Goal: Task Accomplishment & Management: Manage account settings

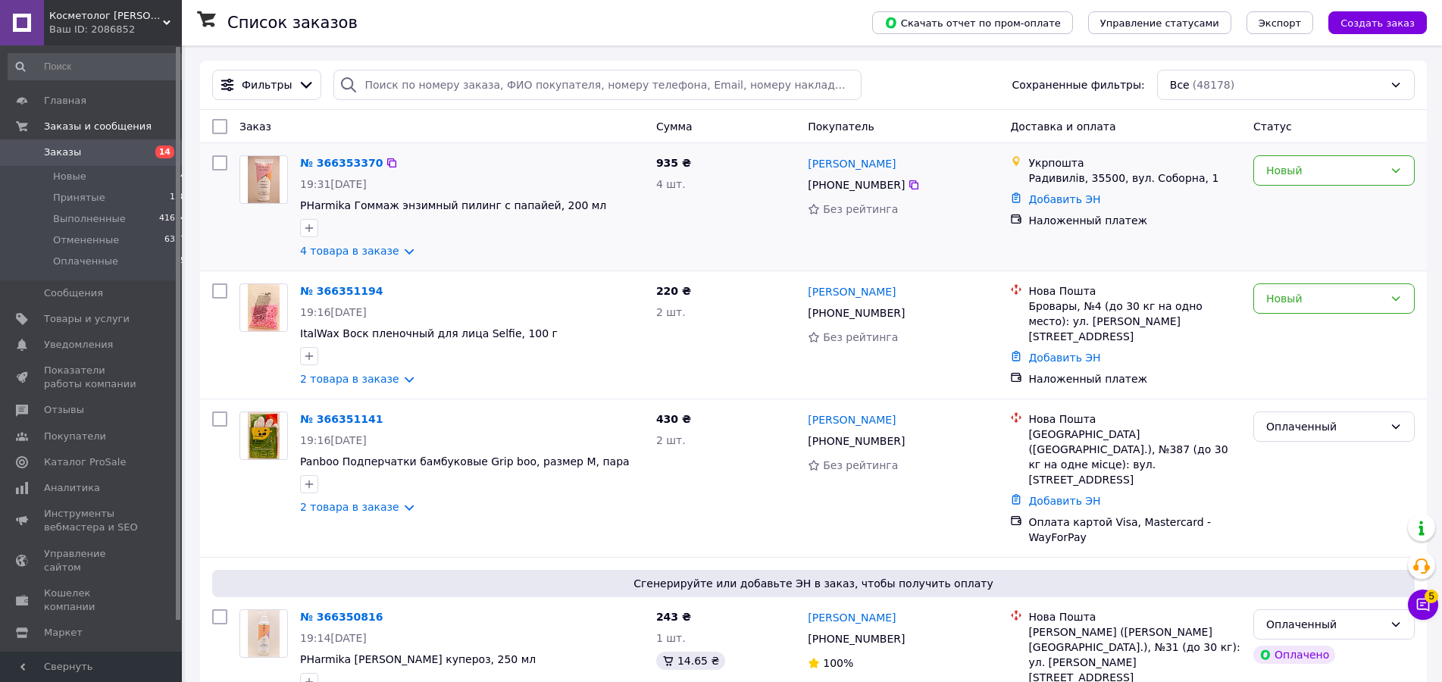
drag, startPoint x: 329, startPoint y: 252, endPoint x: 585, endPoint y: 264, distance: 256.4
click at [329, 252] on link "4 товара в заказе" at bounding box center [349, 251] width 99 height 12
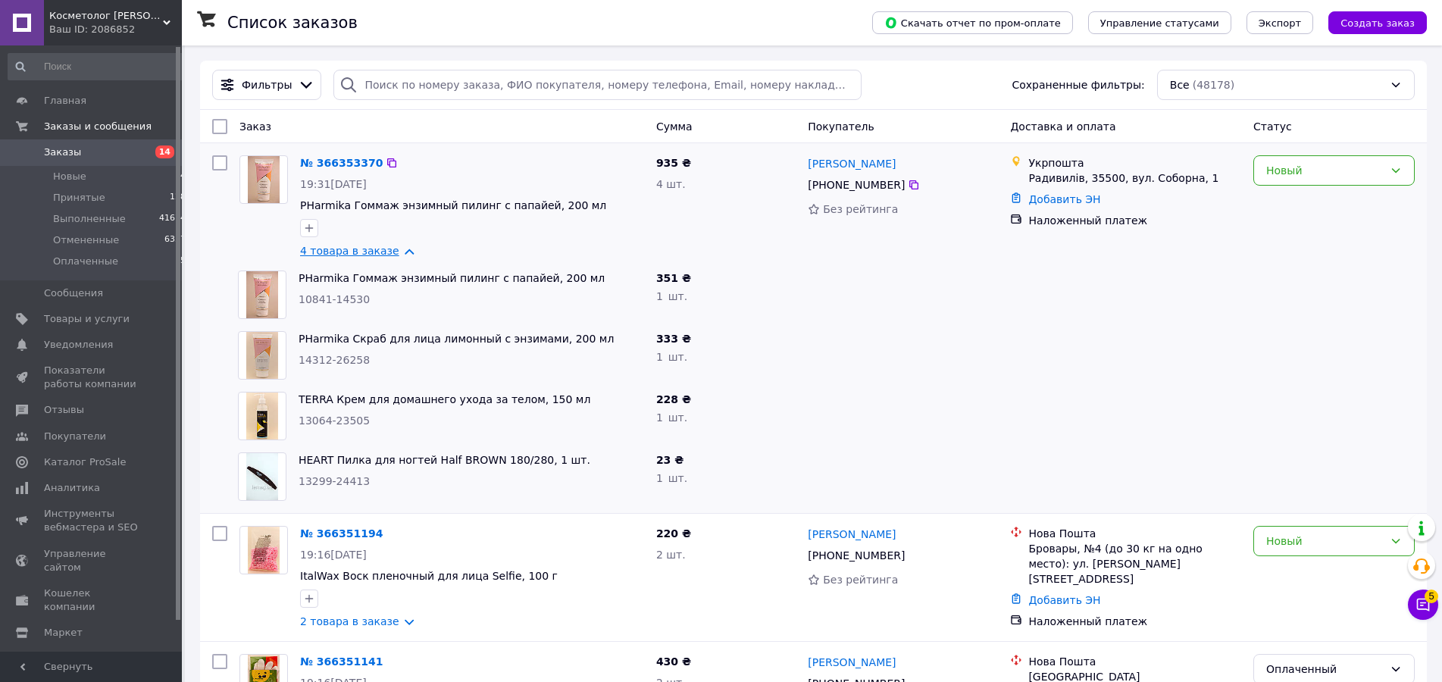
click at [385, 249] on link "4 товара в заказе" at bounding box center [349, 251] width 99 height 12
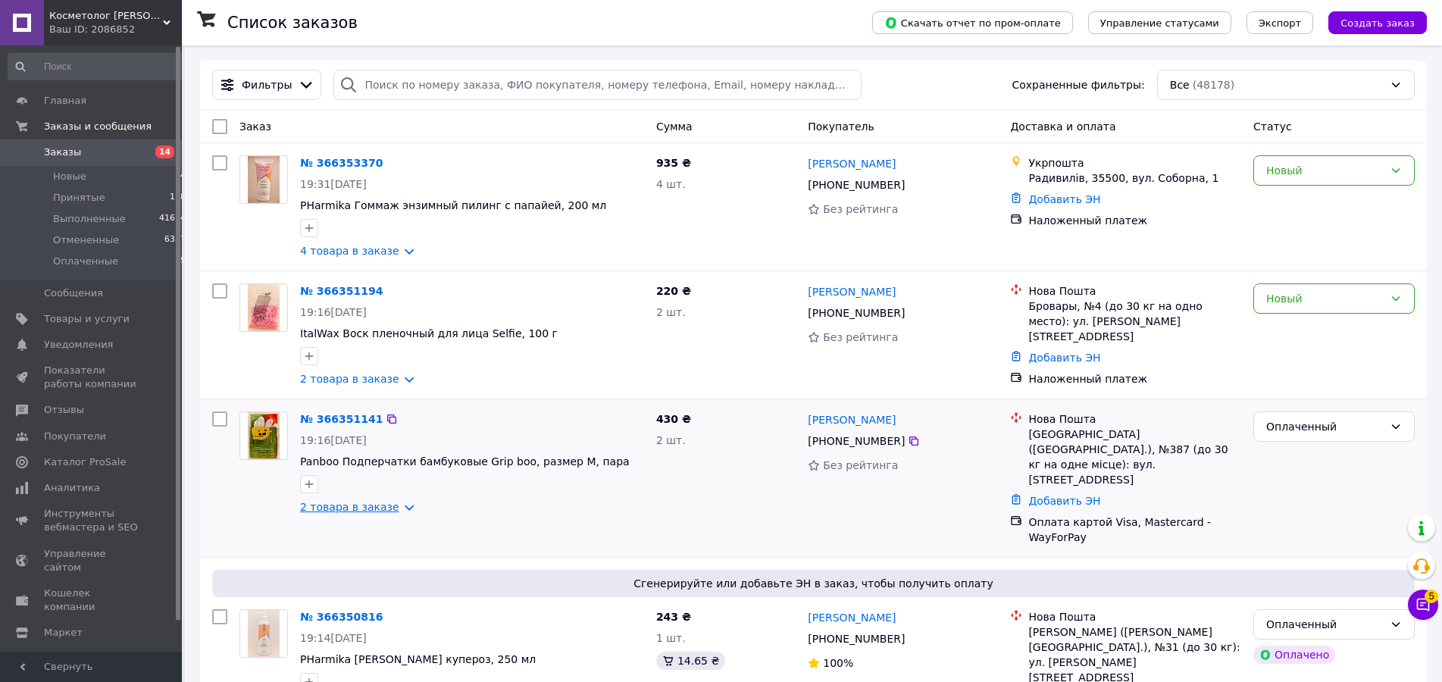
click at [374, 508] on link "2 товара в заказе" at bounding box center [349, 507] width 99 height 12
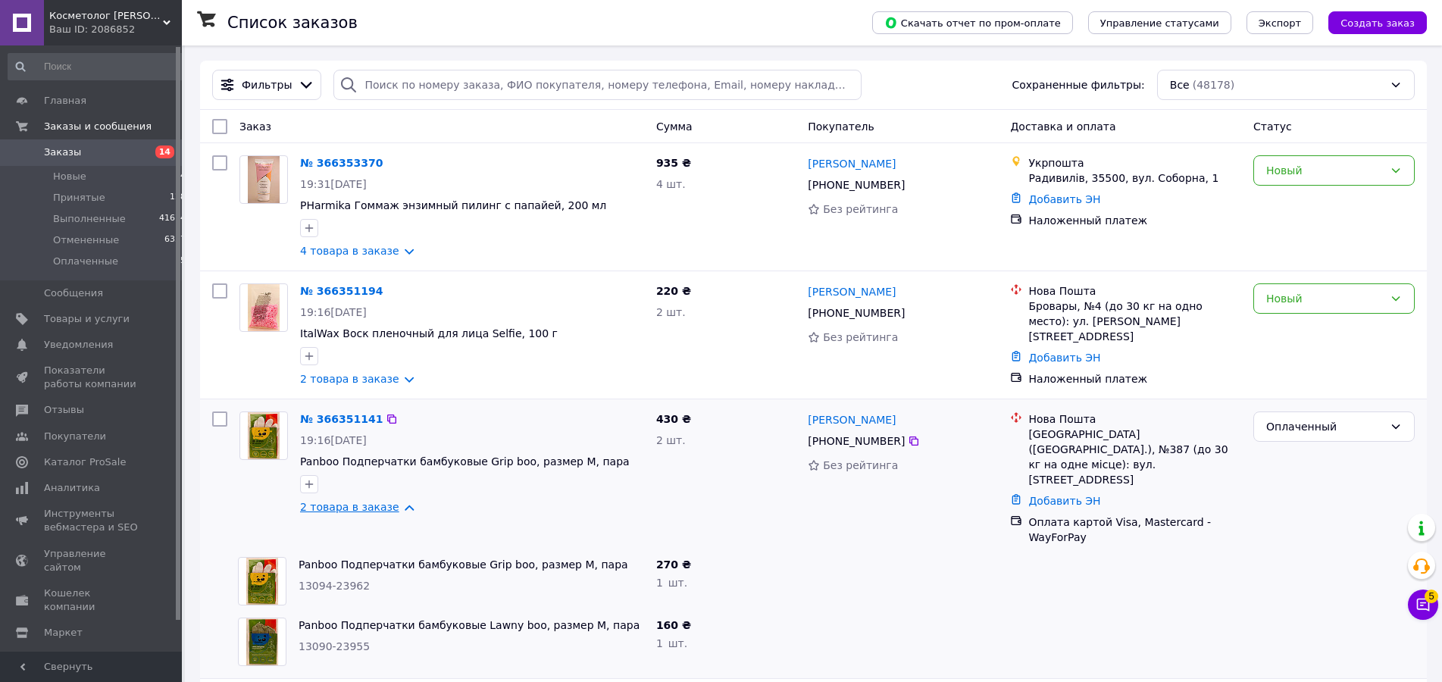
click at [374, 508] on link "2 товара в заказе" at bounding box center [349, 507] width 99 height 12
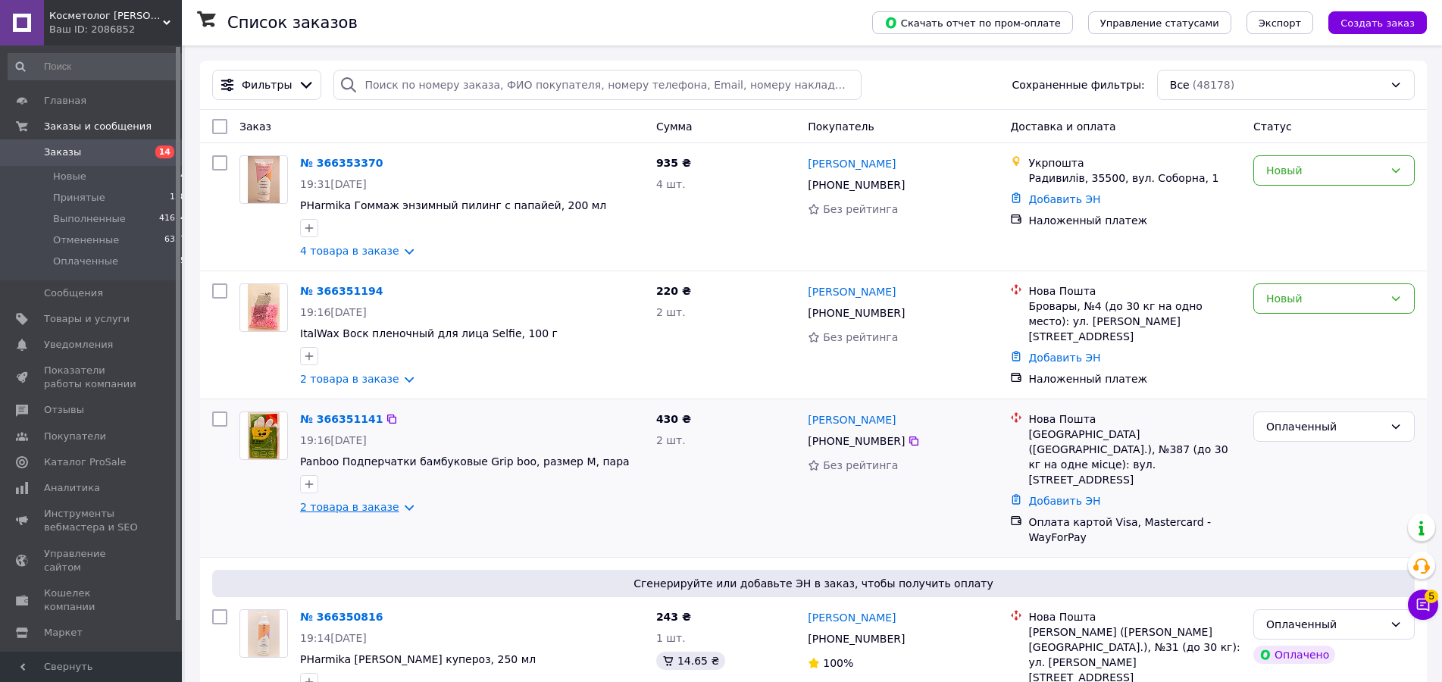
click at [371, 507] on link "2 товара в заказе" at bounding box center [349, 507] width 99 height 12
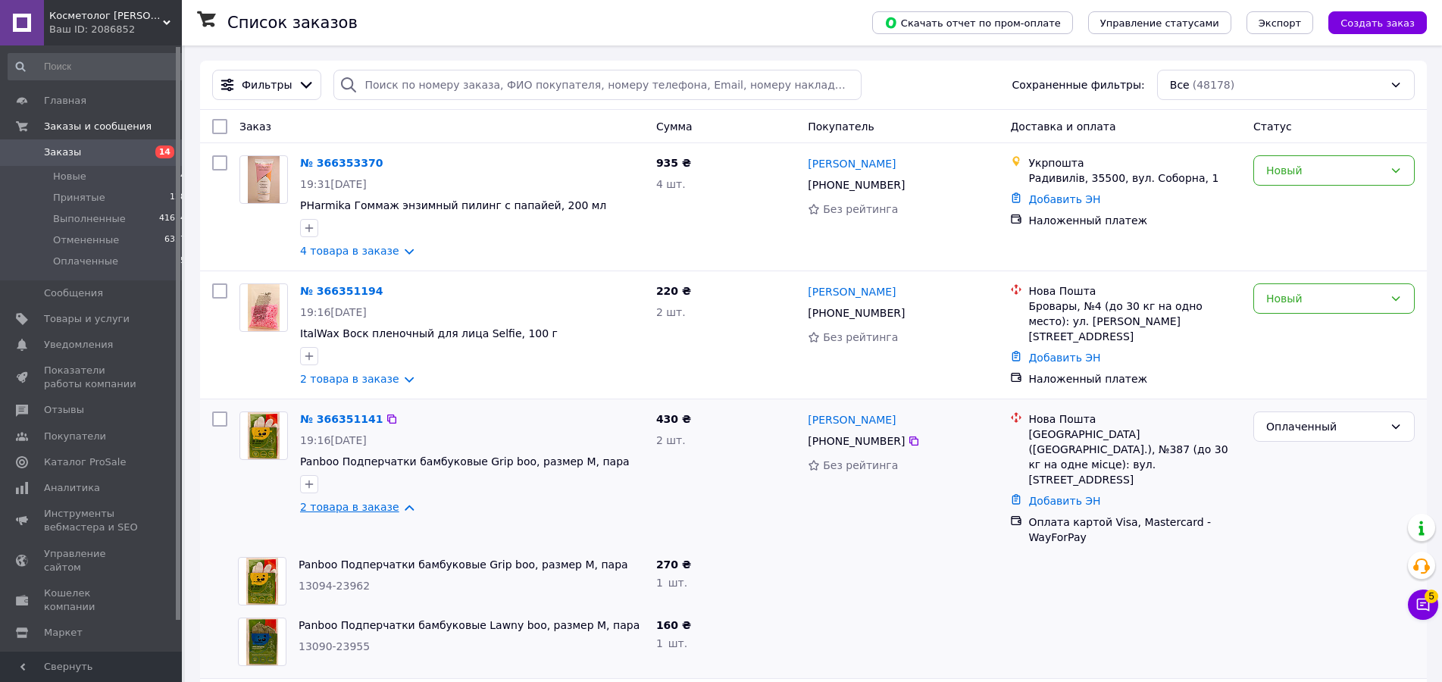
click at [371, 507] on link "2 товара в заказе" at bounding box center [349, 507] width 99 height 12
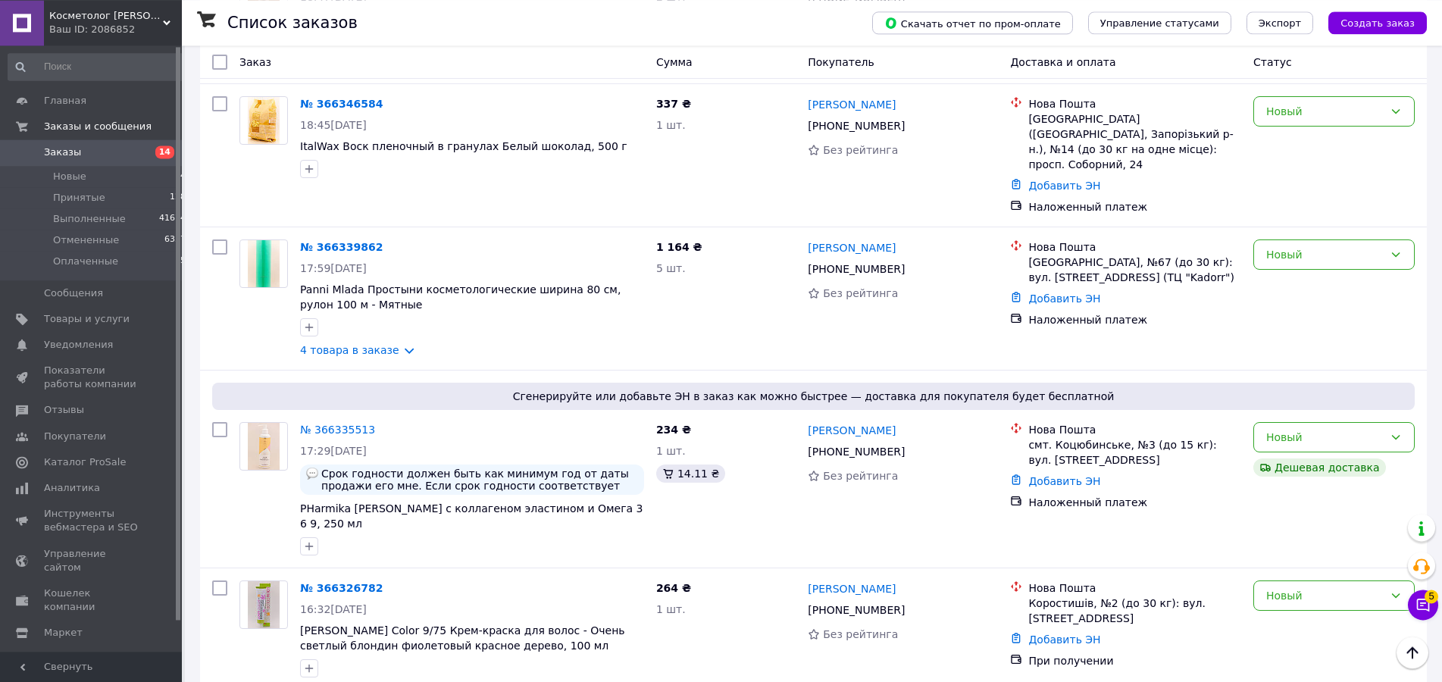
scroll to position [928, 0]
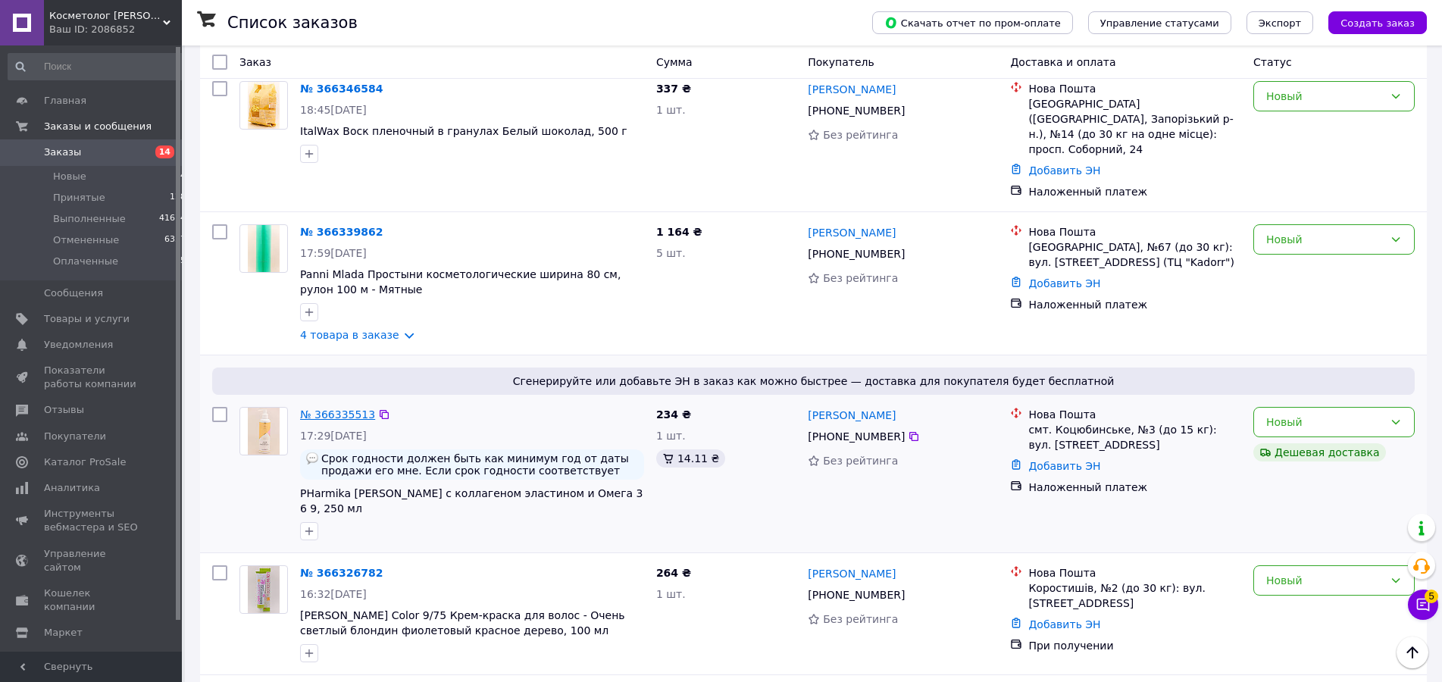
click at [355, 408] on link "№ 366335513" at bounding box center [337, 414] width 75 height 12
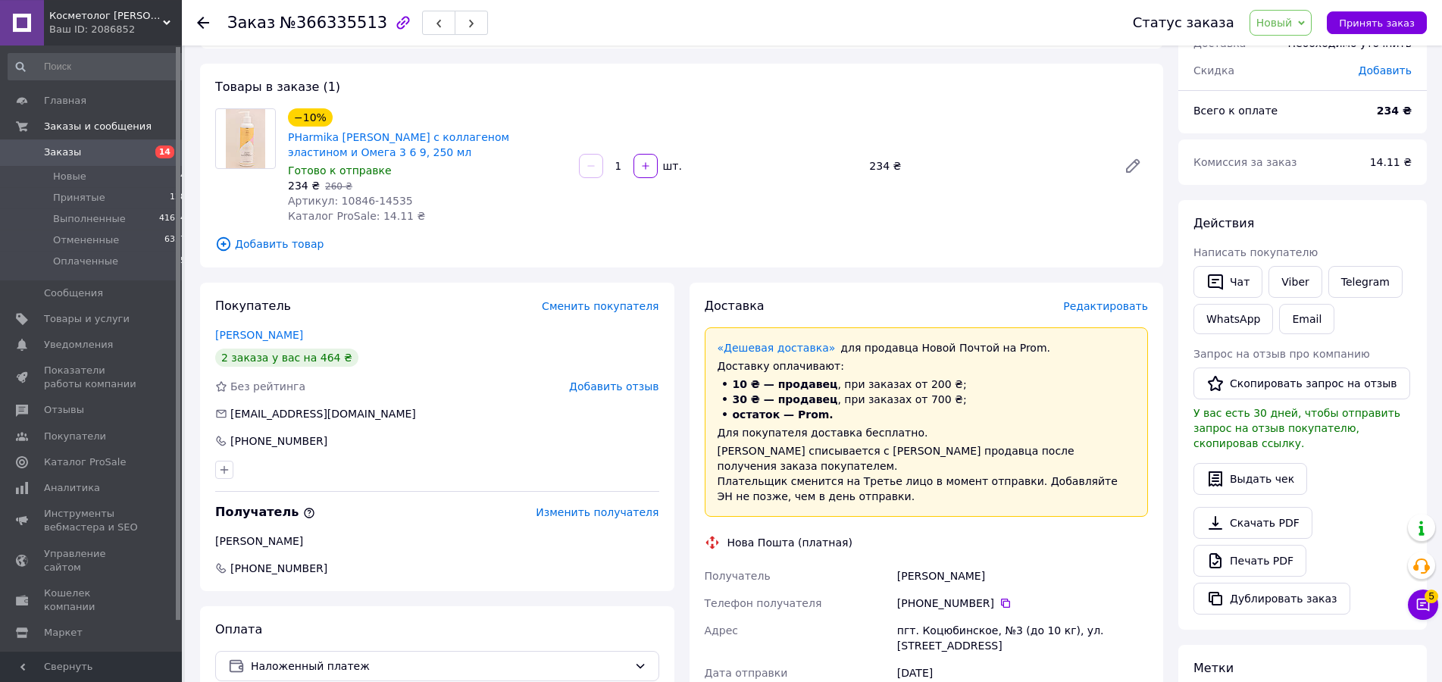
scroll to position [77, 0]
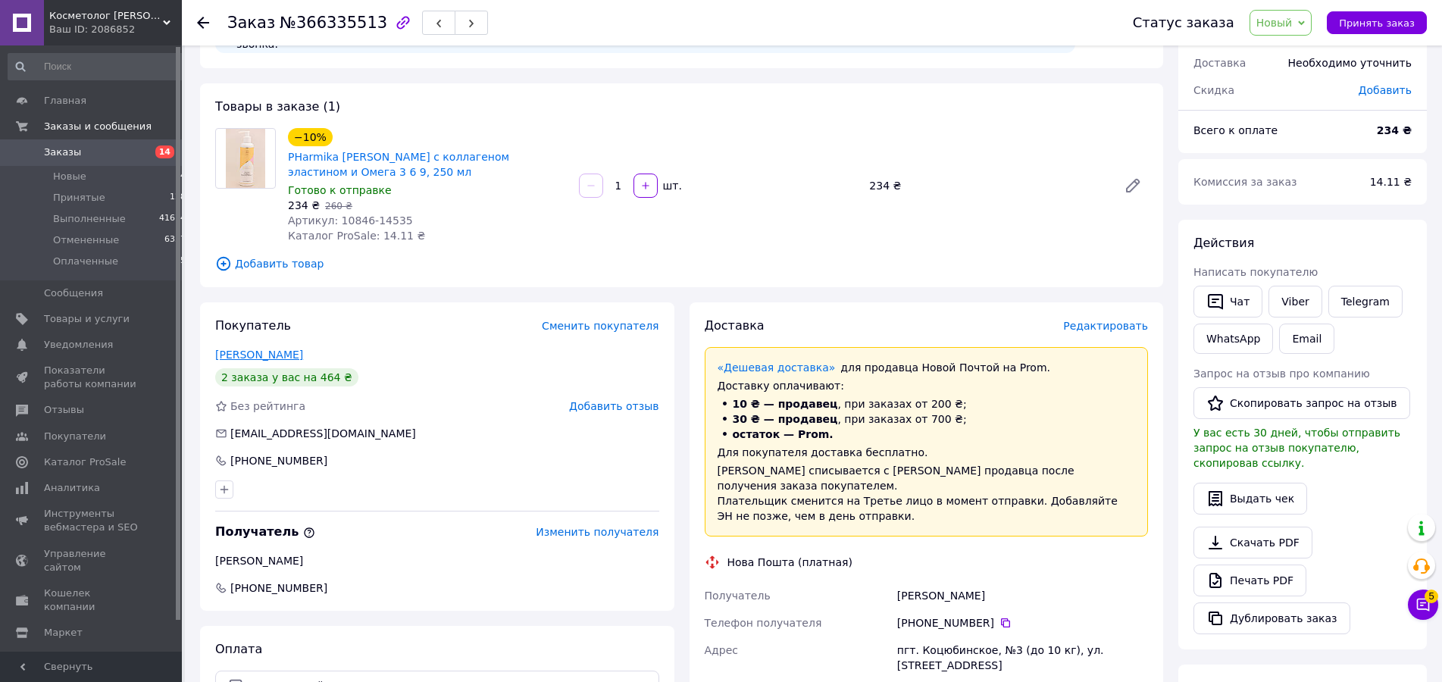
click at [238, 349] on link "Черников Сергей" at bounding box center [259, 355] width 88 height 12
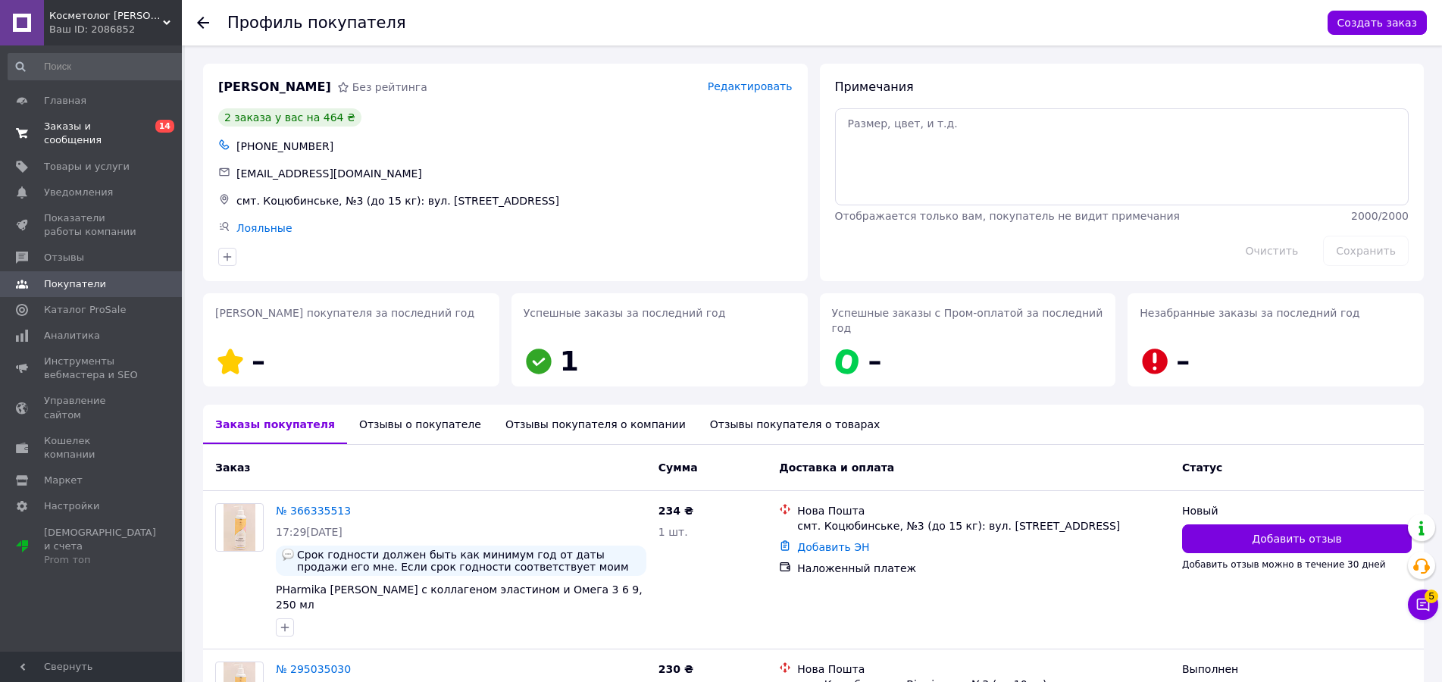
click at [63, 124] on span "Заказы и сообщения" at bounding box center [92, 133] width 96 height 27
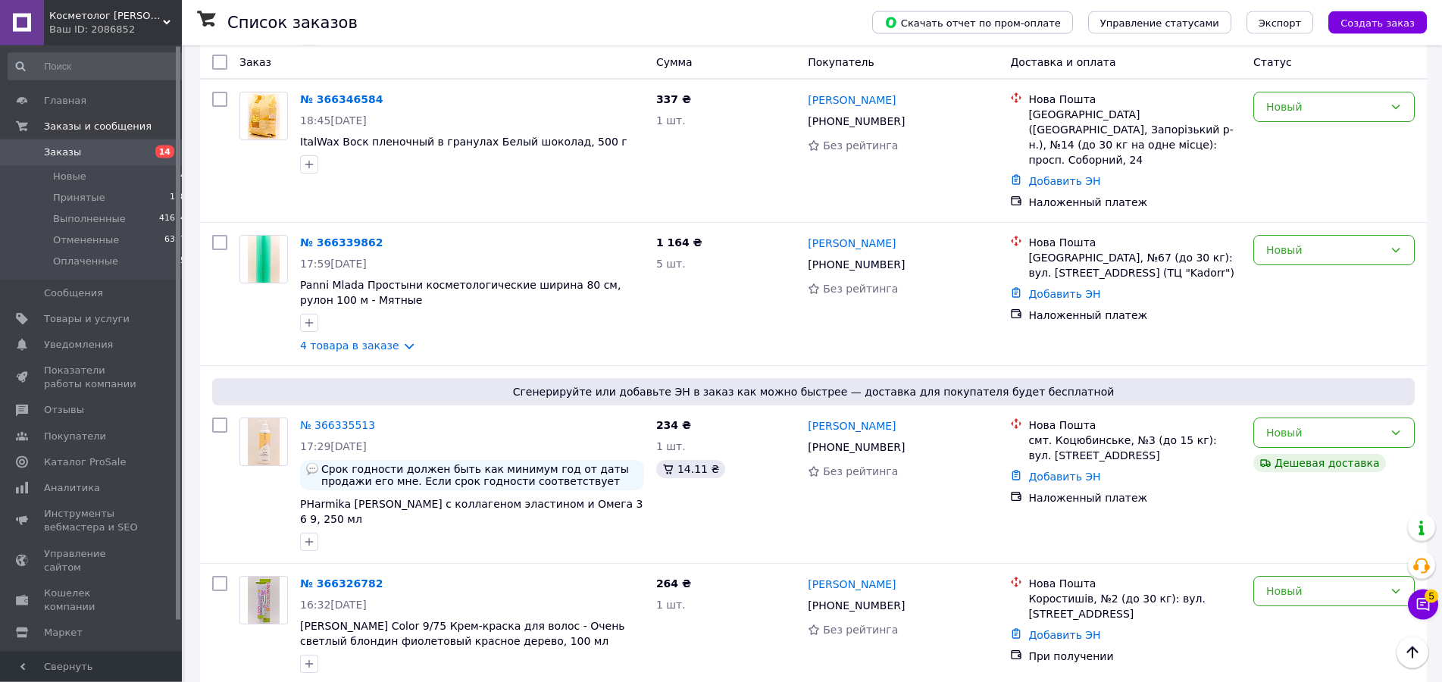
scroll to position [928, 0]
